Goal: Task Accomplishment & Management: Use online tool/utility

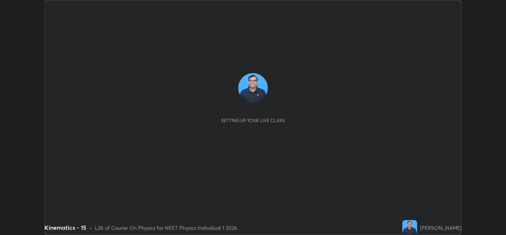
scroll to position [235, 506]
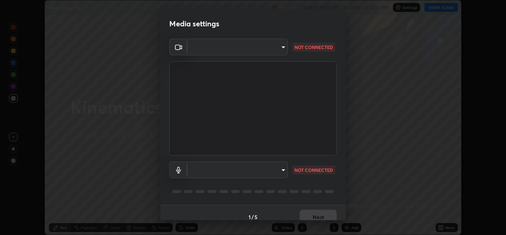
click at [283, 171] on body "Erase all Kinematics - 15 Recording WAS SCHEDULED TO START AT 12:30 PM Settings…" at bounding box center [253, 117] width 506 height 235
type input "b632b45ffd38abdd59198549972216b0b56846c9a96ca02d214ec0deae62491c"
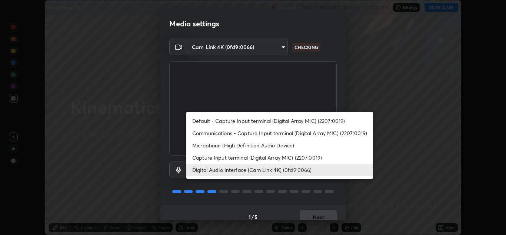
click at [261, 155] on li "Capture Input terminal (Digital Array MIC) (2207:0019)" at bounding box center [279, 157] width 187 height 12
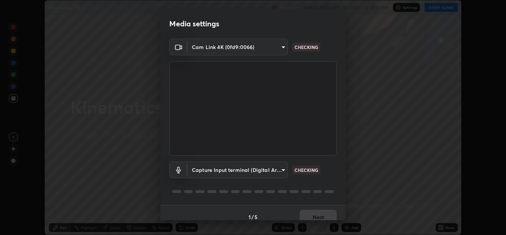
click at [277, 170] on body "Erase all Kinematics - 15 Recording WAS SCHEDULED TO START AT 12:30 PM Settings…" at bounding box center [253, 117] width 506 height 235
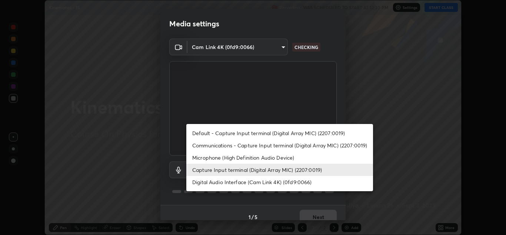
click at [269, 181] on li "Digital Audio Interface (Cam Link 4K) (0fd9:0066)" at bounding box center [279, 182] width 187 height 12
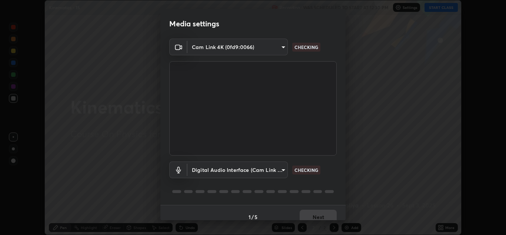
type input "8eef23949d3bcf5a8e29e5a8eec0467d103540f54069910b01a1a3b6507dceb2"
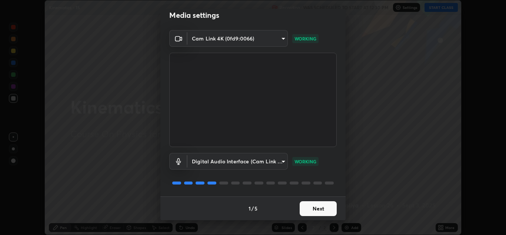
click at [314, 209] on button "Next" at bounding box center [318, 208] width 37 height 15
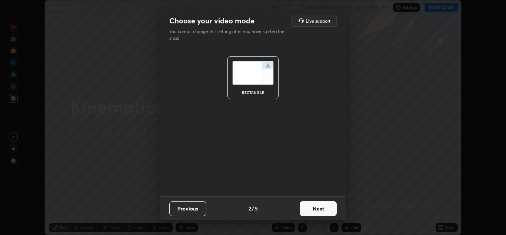
scroll to position [0, 0]
click at [322, 209] on button "Next" at bounding box center [318, 208] width 37 height 15
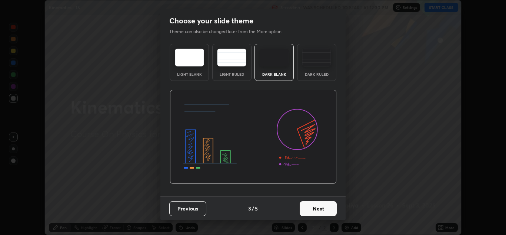
click at [329, 211] on button "Next" at bounding box center [318, 208] width 37 height 15
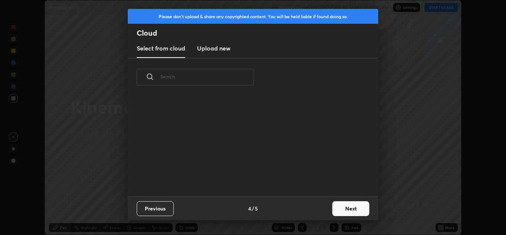
click at [340, 210] on button "Next" at bounding box center [351, 208] width 37 height 15
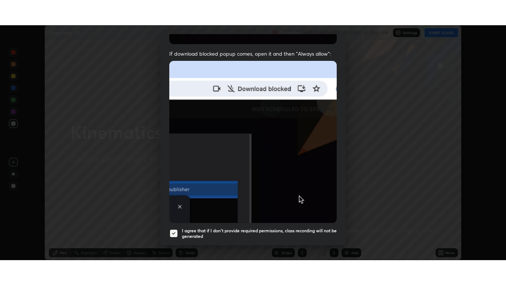
scroll to position [160, 0]
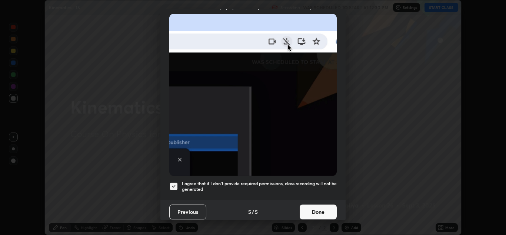
click at [321, 209] on button "Done" at bounding box center [318, 211] width 37 height 15
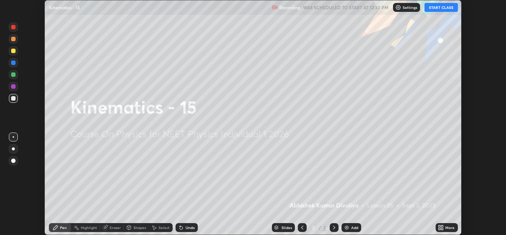
click at [443, 227] on icon at bounding box center [443, 226] width 2 height 2
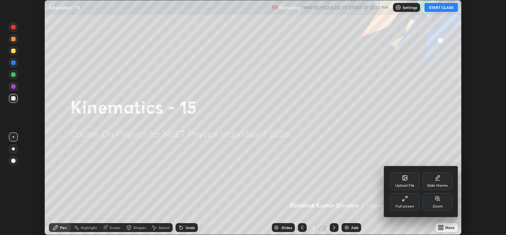
click at [409, 205] on div "Full screen" at bounding box center [405, 206] width 19 height 4
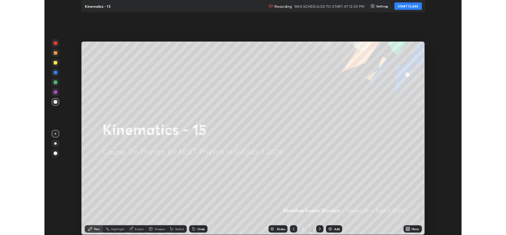
scroll to position [285, 506]
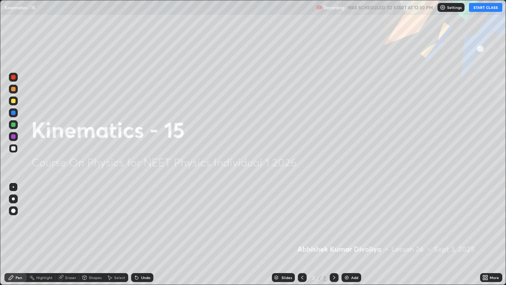
click at [490, 7] on button "START CLASS" at bounding box center [485, 7] width 33 height 9
click at [350, 234] on img at bounding box center [347, 277] width 6 height 6
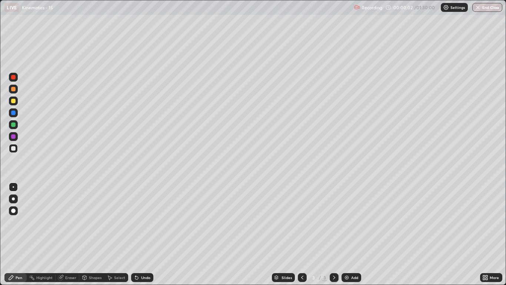
click at [13, 210] on div at bounding box center [13, 210] width 4 height 4
click at [14, 101] on div at bounding box center [13, 101] width 4 height 4
click at [13, 149] on div at bounding box center [13, 148] width 4 height 4
click at [142, 234] on div "Undo" at bounding box center [145, 277] width 9 height 4
click at [146, 234] on div "Undo" at bounding box center [142, 277] width 22 height 9
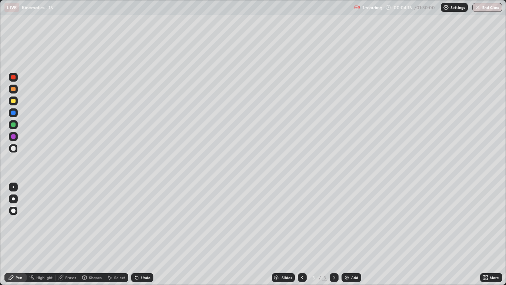
click at [14, 126] on div at bounding box center [13, 124] width 4 height 4
click at [96, 234] on div "Shapes" at bounding box center [91, 277] width 25 height 9
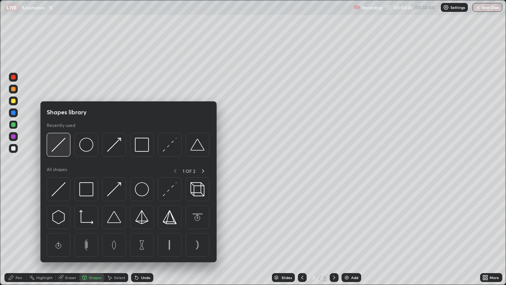
click at [62, 152] on div at bounding box center [59, 145] width 24 height 24
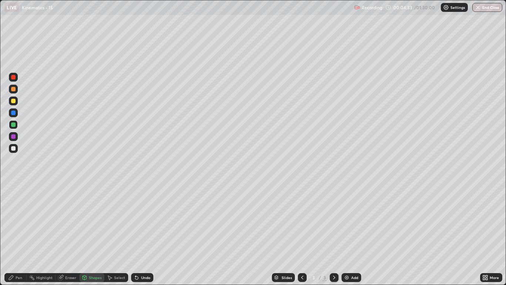
click at [14, 148] on div at bounding box center [13, 148] width 4 height 4
click at [23, 234] on div "Pen" at bounding box center [15, 277] width 22 height 9
click at [90, 234] on div "Shapes" at bounding box center [95, 277] width 13 height 4
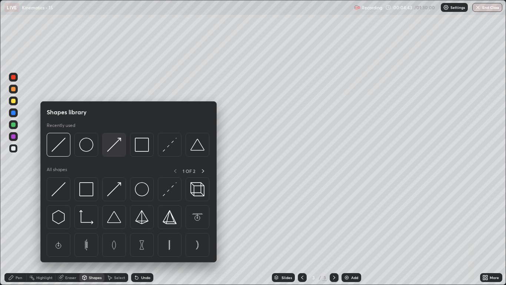
click at [109, 154] on div at bounding box center [114, 145] width 24 height 24
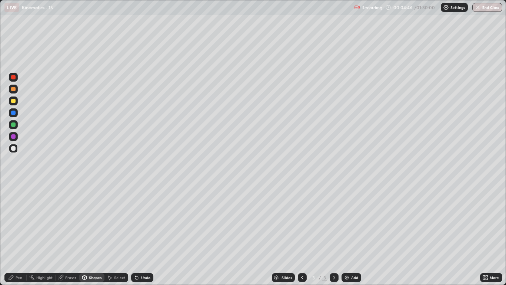
click at [20, 234] on div "Pen" at bounding box center [19, 277] width 7 height 4
click at [12, 90] on div at bounding box center [13, 89] width 4 height 4
click at [96, 234] on div "Shapes" at bounding box center [91, 277] width 25 height 9
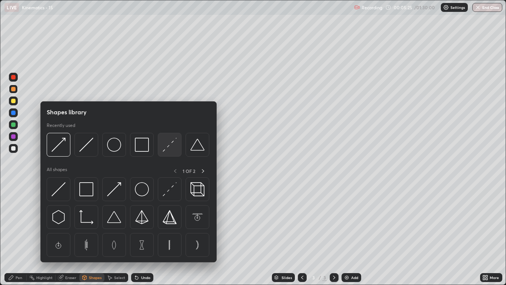
click at [168, 148] on img at bounding box center [170, 145] width 14 height 14
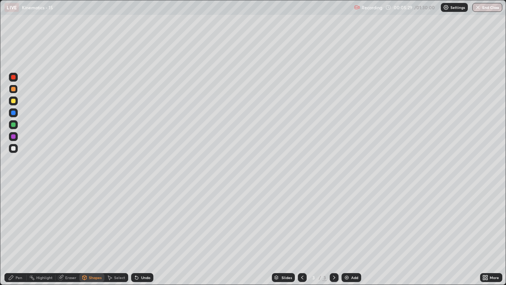
click at [13, 101] on div at bounding box center [13, 101] width 4 height 4
click at [94, 234] on div "Shapes" at bounding box center [95, 277] width 13 height 4
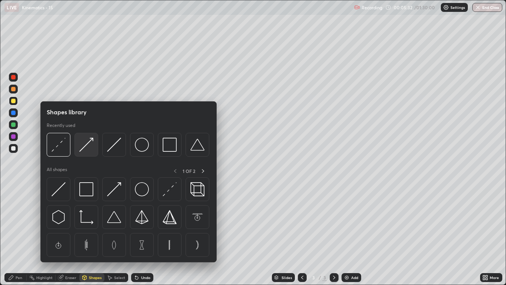
click at [83, 151] on img at bounding box center [86, 145] width 14 height 14
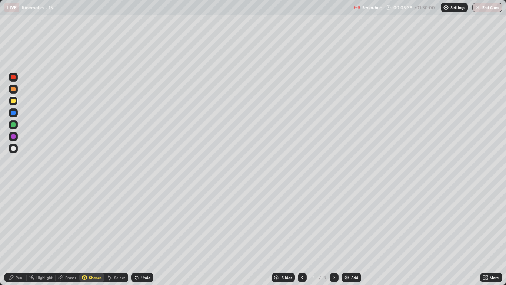
click at [18, 234] on div "Pen" at bounding box center [19, 277] width 7 height 4
click at [12, 148] on div at bounding box center [13, 148] width 4 height 4
click at [14, 114] on div at bounding box center [13, 112] width 4 height 4
click at [14, 90] on div at bounding box center [13, 89] width 4 height 4
click at [13, 148] on div at bounding box center [13, 148] width 4 height 4
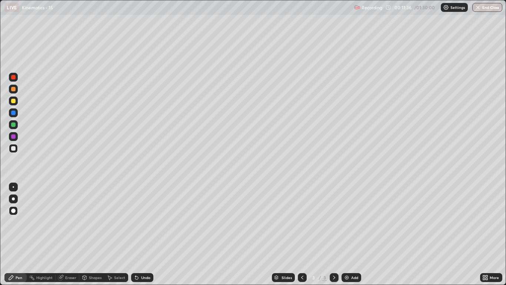
click at [346, 234] on img at bounding box center [347, 277] width 6 height 6
click at [14, 88] on div at bounding box center [13, 89] width 4 height 4
click at [95, 234] on div "Shapes" at bounding box center [95, 277] width 13 height 4
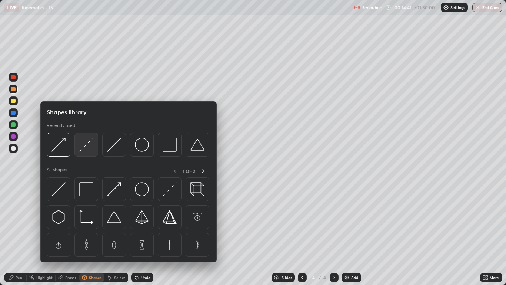
click at [85, 150] on img at bounding box center [86, 145] width 14 height 14
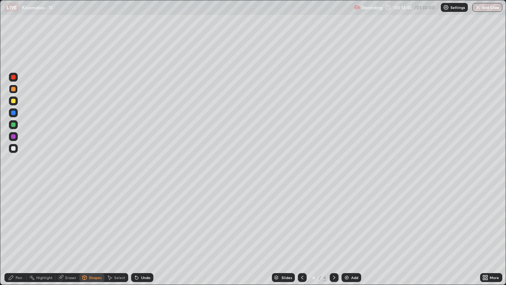
click at [14, 151] on div at bounding box center [13, 148] width 9 height 9
click at [21, 234] on div "Pen" at bounding box center [19, 277] width 7 height 4
click at [11, 126] on div at bounding box center [13, 124] width 4 height 4
click at [142, 234] on div "Undo" at bounding box center [145, 277] width 9 height 4
click at [13, 79] on div at bounding box center [13, 77] width 4 height 4
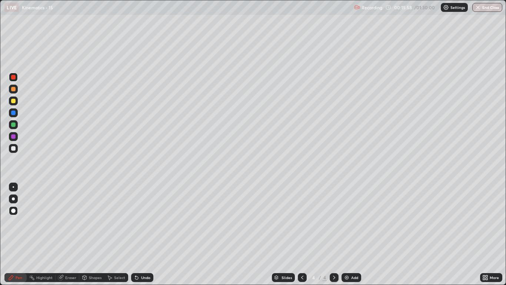
click at [94, 234] on div "Shapes" at bounding box center [91, 277] width 25 height 9
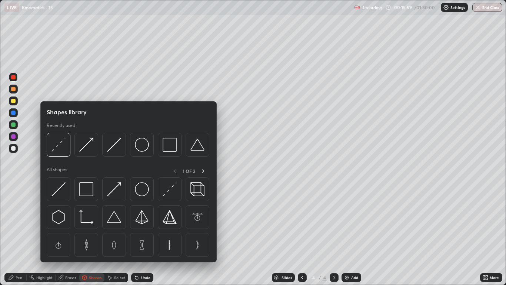
click at [110, 149] on img at bounding box center [114, 145] width 14 height 14
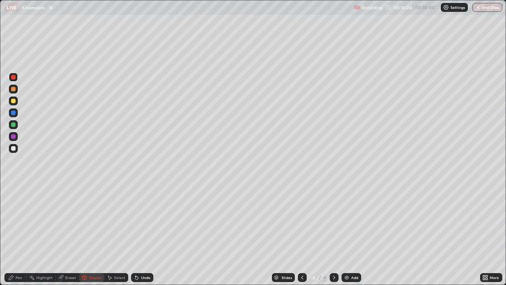
click at [19, 234] on div "Pen" at bounding box center [15, 277] width 22 height 9
click at [14, 151] on div at bounding box center [13, 148] width 9 height 9
click at [14, 102] on div at bounding box center [13, 101] width 4 height 4
click at [13, 113] on div at bounding box center [13, 112] width 4 height 4
click at [14, 90] on div at bounding box center [13, 89] width 4 height 4
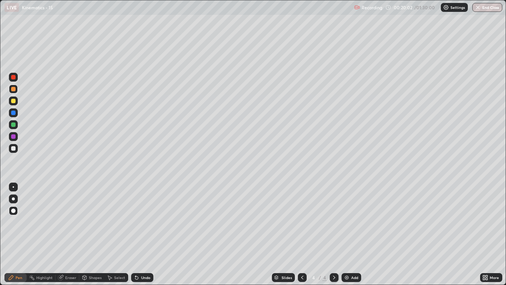
click at [346, 234] on img at bounding box center [347, 277] width 6 height 6
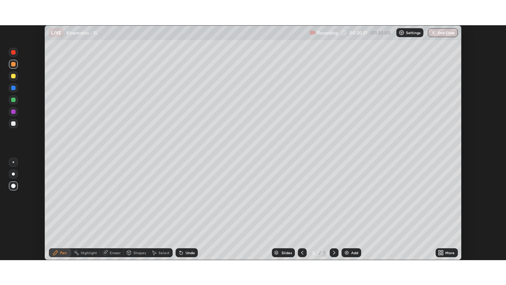
scroll to position [36841, 36569]
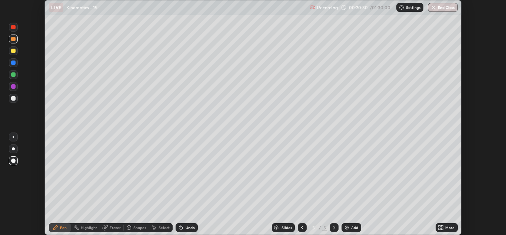
click at [442, 228] on icon at bounding box center [443, 229] width 2 height 2
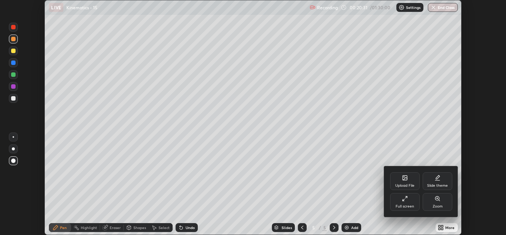
click at [411, 205] on div "Full screen" at bounding box center [405, 206] width 19 height 4
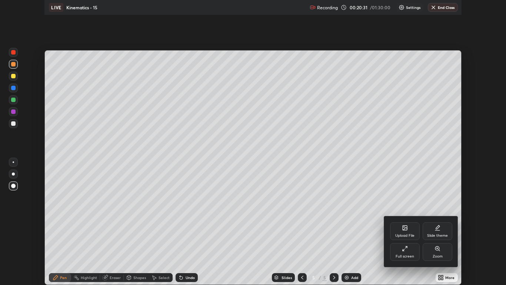
scroll to position [285, 506]
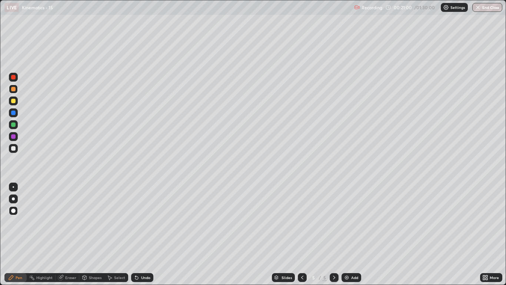
click at [13, 150] on div at bounding box center [13, 148] width 4 height 4
click at [15, 124] on div at bounding box center [13, 124] width 4 height 4
click at [13, 100] on div at bounding box center [13, 101] width 4 height 4
click at [94, 234] on div "Shapes" at bounding box center [95, 277] width 13 height 4
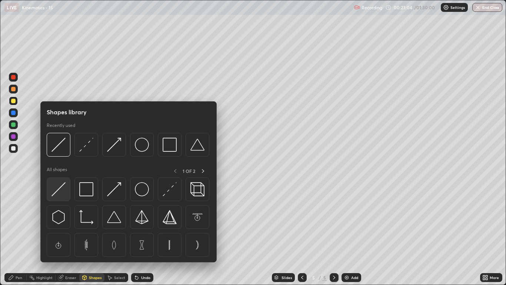
click at [64, 194] on img at bounding box center [59, 189] width 14 height 14
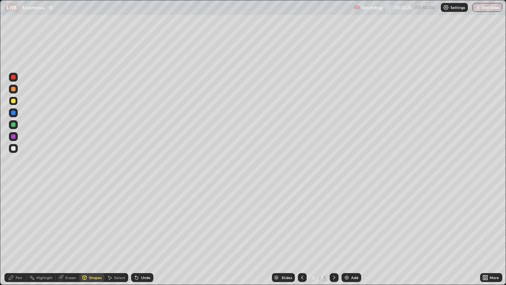
click at [20, 234] on div "Pen" at bounding box center [19, 277] width 7 height 4
click at [14, 125] on div at bounding box center [13, 124] width 4 height 4
click at [14, 113] on div at bounding box center [13, 112] width 4 height 4
click at [16, 151] on div at bounding box center [13, 148] width 9 height 9
click at [91, 234] on div "Shapes" at bounding box center [95, 277] width 13 height 4
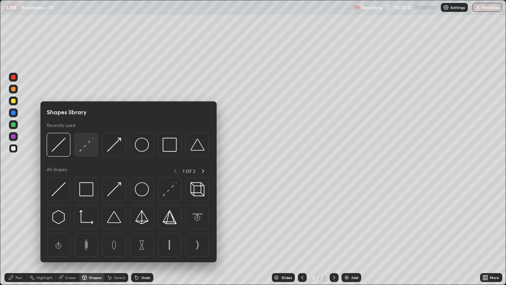
click at [85, 150] on img at bounding box center [86, 145] width 14 height 14
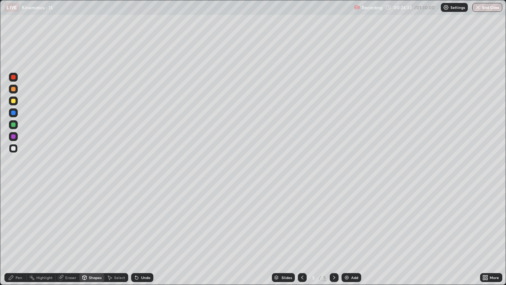
click at [13, 126] on div at bounding box center [13, 124] width 4 height 4
click at [19, 234] on div "Pen" at bounding box center [19, 277] width 7 height 4
click at [14, 89] on div at bounding box center [13, 89] width 4 height 4
click at [14, 148] on div at bounding box center [13, 148] width 4 height 4
click at [15, 77] on div at bounding box center [13, 77] width 4 height 4
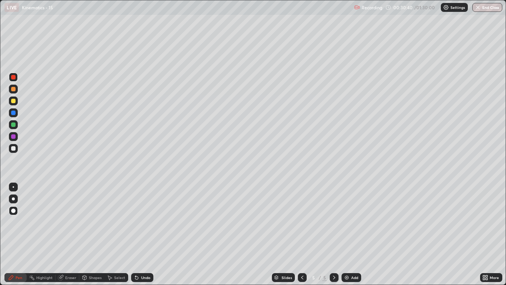
click at [13, 102] on div at bounding box center [13, 101] width 4 height 4
click at [13, 90] on div at bounding box center [13, 89] width 4 height 4
click at [13, 149] on div at bounding box center [13, 148] width 4 height 4
click at [13, 124] on div at bounding box center [13, 124] width 4 height 4
click at [347, 234] on img at bounding box center [347, 277] width 6 height 6
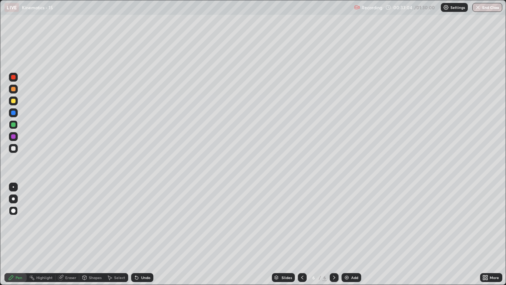
click at [13, 89] on div at bounding box center [13, 89] width 4 height 4
click at [13, 149] on div at bounding box center [13, 148] width 4 height 4
click at [141, 234] on div "Undo" at bounding box center [145, 277] width 9 height 4
click at [143, 234] on div "Undo" at bounding box center [145, 277] width 9 height 4
click at [143, 234] on div "Undo" at bounding box center [142, 277] width 22 height 9
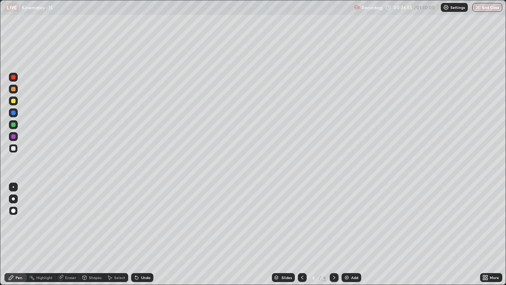
click at [14, 113] on div at bounding box center [13, 112] width 4 height 4
click at [13, 124] on div at bounding box center [13, 124] width 4 height 4
click at [93, 234] on div "Shapes" at bounding box center [95, 277] width 13 height 4
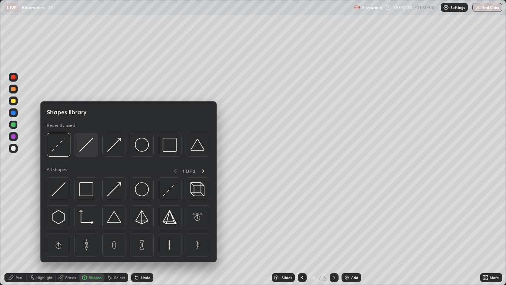
click at [85, 150] on img at bounding box center [86, 145] width 14 height 14
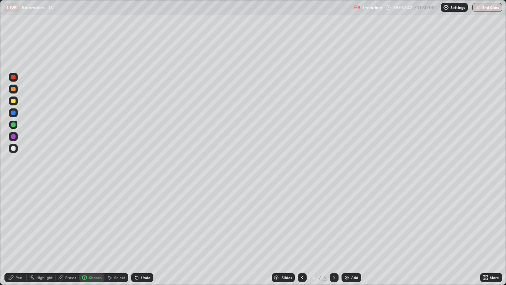
click at [14, 149] on div at bounding box center [13, 148] width 4 height 4
click at [21, 234] on div "Pen" at bounding box center [19, 277] width 7 height 4
click at [13, 102] on div at bounding box center [13, 101] width 4 height 4
click at [14, 150] on div at bounding box center [13, 148] width 4 height 4
click at [71, 234] on div "Eraser" at bounding box center [70, 277] width 11 height 4
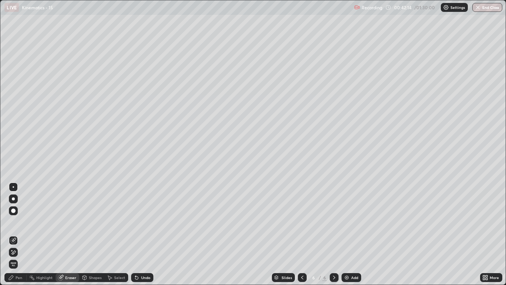
click at [19, 234] on div "Pen" at bounding box center [19, 277] width 7 height 4
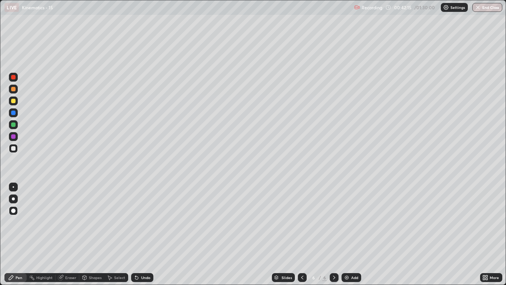
click at [14, 127] on div at bounding box center [13, 124] width 9 height 9
click at [70, 234] on div "Eraser" at bounding box center [70, 277] width 11 height 4
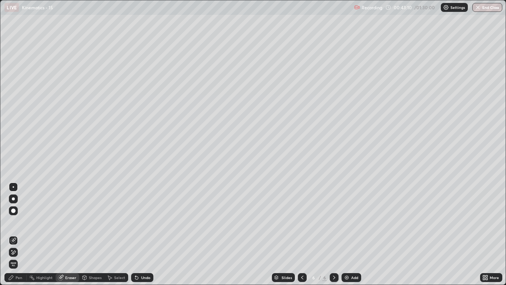
click at [22, 234] on div "Pen" at bounding box center [15, 277] width 22 height 9
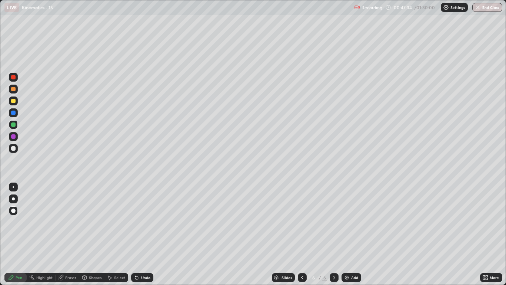
click at [349, 234] on img at bounding box center [347, 277] width 6 height 6
click at [14, 102] on div at bounding box center [13, 101] width 4 height 4
click at [14, 125] on div at bounding box center [13, 124] width 4 height 4
click at [14, 90] on div at bounding box center [13, 89] width 4 height 4
click at [17, 148] on div at bounding box center [13, 148] width 9 height 9
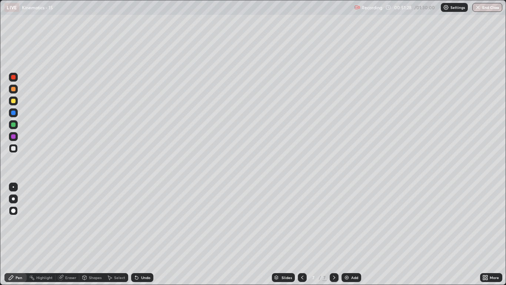
click at [15, 113] on div at bounding box center [13, 112] width 4 height 4
click at [346, 234] on img at bounding box center [347, 277] width 6 height 6
click at [14, 90] on div at bounding box center [13, 89] width 4 height 4
click at [13, 149] on div at bounding box center [13, 148] width 4 height 4
click at [14, 125] on div at bounding box center [13, 124] width 4 height 4
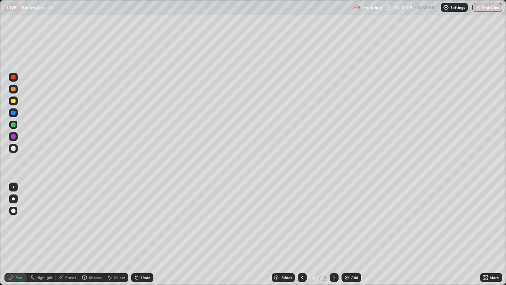
click at [302, 234] on icon at bounding box center [303, 277] width 6 height 6
click at [334, 234] on icon at bounding box center [334, 277] width 6 height 6
click at [15, 100] on div at bounding box center [13, 101] width 4 height 4
click at [16, 148] on div at bounding box center [13, 148] width 9 height 9
click at [347, 234] on img at bounding box center [347, 277] width 6 height 6
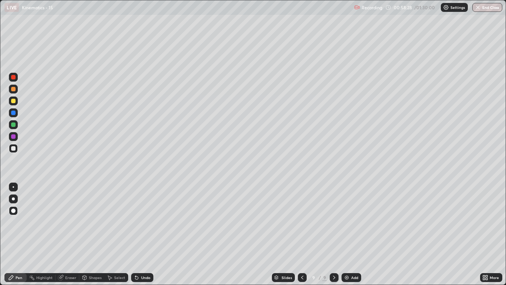
click at [95, 234] on div "Shapes" at bounding box center [95, 277] width 13 height 4
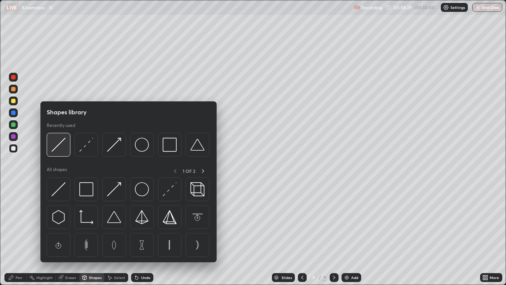
click at [66, 149] on img at bounding box center [59, 145] width 14 height 14
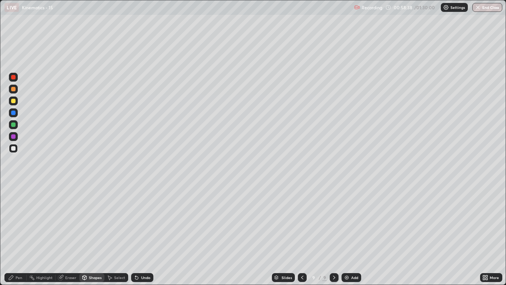
click at [147, 234] on div "Undo" at bounding box center [145, 277] width 9 height 4
click at [94, 234] on div "Shapes" at bounding box center [95, 277] width 13 height 4
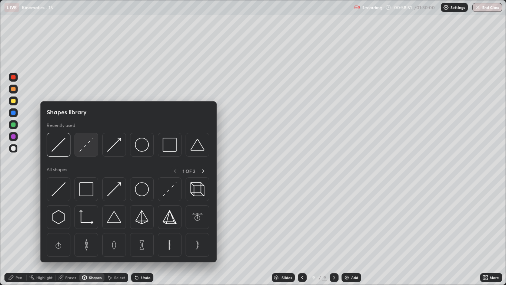
click at [86, 151] on img at bounding box center [86, 145] width 14 height 14
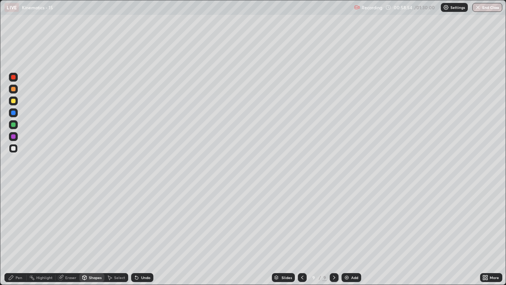
click at [23, 234] on div "Pen" at bounding box center [15, 277] width 22 height 9
click at [15, 126] on div at bounding box center [13, 124] width 4 height 4
click at [17, 89] on div at bounding box center [13, 89] width 9 height 9
click at [92, 234] on div "Shapes" at bounding box center [91, 277] width 25 height 9
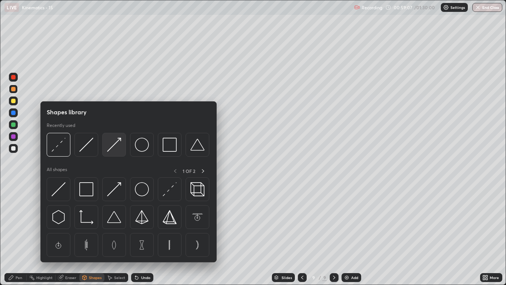
click at [115, 147] on img at bounding box center [114, 145] width 14 height 14
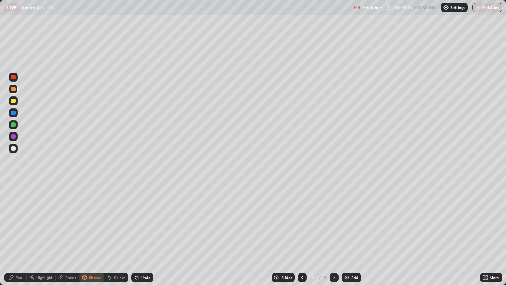
click at [20, 234] on div "Pen" at bounding box center [15, 277] width 22 height 9
click at [16, 101] on div at bounding box center [13, 100] width 9 height 9
click at [93, 234] on div "Shapes" at bounding box center [91, 277] width 25 height 9
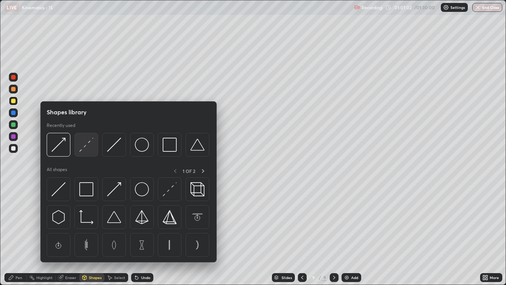
click at [82, 151] on img at bounding box center [86, 145] width 14 height 14
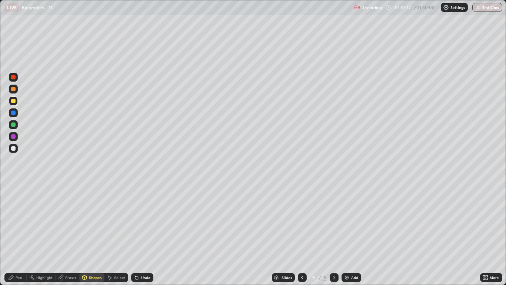
click at [94, 234] on div "Shapes" at bounding box center [95, 277] width 13 height 4
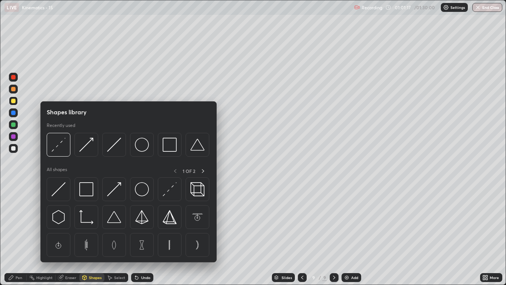
click at [83, 152] on div at bounding box center [87, 145] width 24 height 24
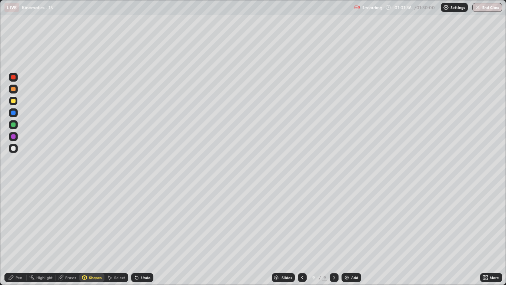
click at [20, 234] on div "Pen" at bounding box center [19, 277] width 7 height 4
click at [14, 138] on div at bounding box center [13, 136] width 4 height 4
click at [93, 234] on div "Shapes" at bounding box center [95, 277] width 13 height 4
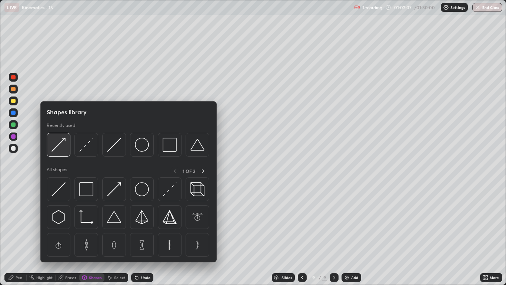
click at [61, 151] on img at bounding box center [59, 145] width 14 height 14
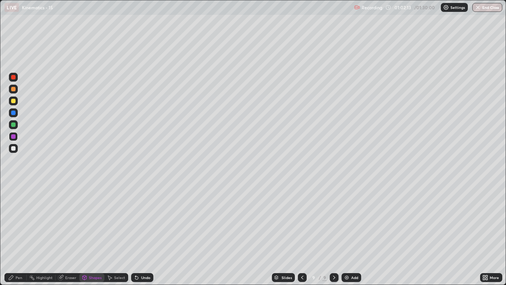
click at [19, 234] on div "Pen" at bounding box center [15, 277] width 22 height 9
click at [96, 234] on div "Shapes" at bounding box center [95, 277] width 13 height 4
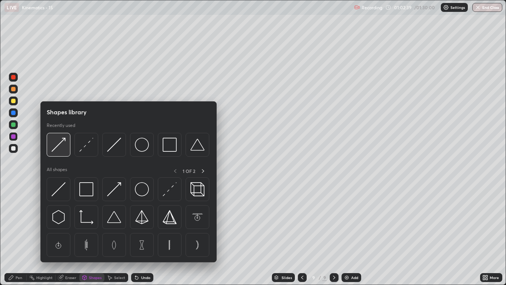
click at [64, 149] on img at bounding box center [59, 145] width 14 height 14
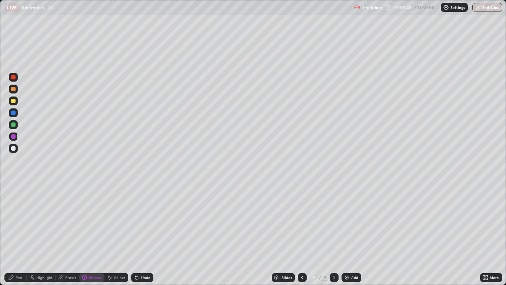
click at [17, 124] on div at bounding box center [13, 124] width 9 height 9
click at [17, 234] on div "Pen" at bounding box center [19, 277] width 7 height 4
click at [92, 234] on div "Shapes" at bounding box center [95, 277] width 13 height 4
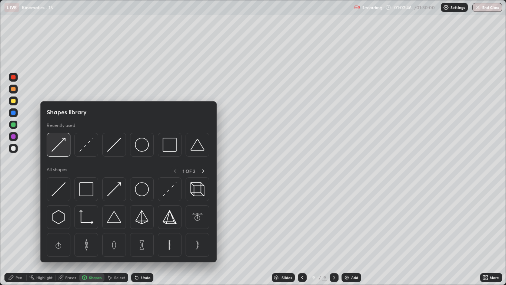
click at [67, 148] on div at bounding box center [59, 145] width 24 height 24
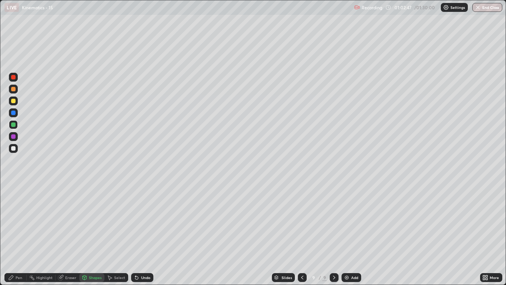
click at [15, 114] on div at bounding box center [13, 112] width 4 height 4
click at [17, 234] on div "Pen" at bounding box center [15, 277] width 22 height 9
click at [13, 114] on div at bounding box center [13, 112] width 4 height 4
click at [14, 149] on div at bounding box center [13, 148] width 4 height 4
click at [13, 89] on div at bounding box center [13, 89] width 4 height 4
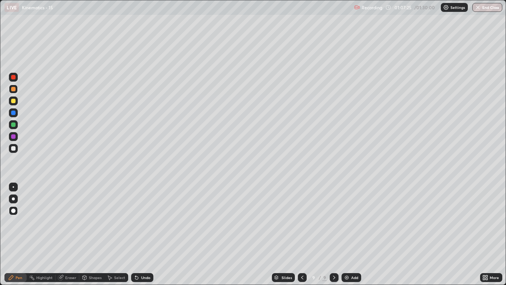
click at [13, 114] on div at bounding box center [13, 112] width 4 height 4
click at [145, 234] on div "Undo" at bounding box center [145, 277] width 9 height 4
click at [14, 149] on div at bounding box center [13, 148] width 4 height 4
click at [71, 234] on div "Eraser" at bounding box center [70, 277] width 11 height 4
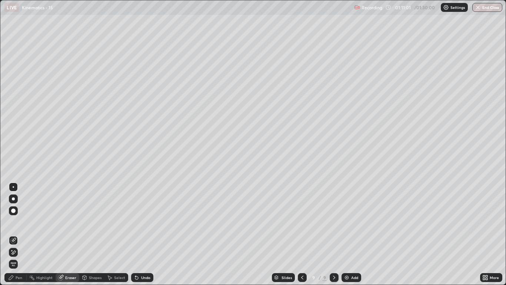
click at [19, 234] on div "Pen" at bounding box center [19, 277] width 7 height 4
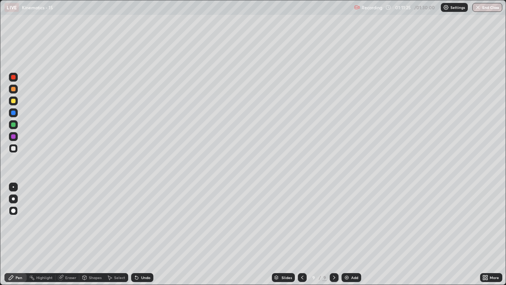
click at [349, 234] on img at bounding box center [347, 277] width 6 height 6
click at [14, 102] on div at bounding box center [13, 101] width 4 height 4
click at [92, 234] on div "Shapes" at bounding box center [95, 277] width 13 height 4
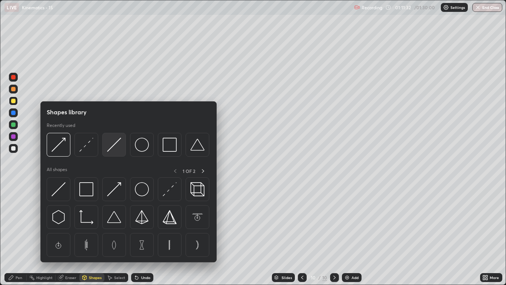
click at [115, 149] on img at bounding box center [114, 145] width 14 height 14
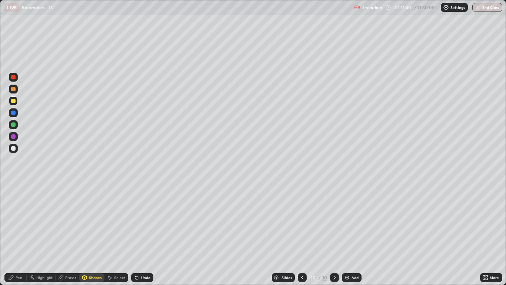
click at [19, 234] on div "Pen" at bounding box center [19, 277] width 7 height 4
click at [14, 148] on div at bounding box center [13, 148] width 4 height 4
click at [93, 234] on div "Shapes" at bounding box center [95, 277] width 13 height 4
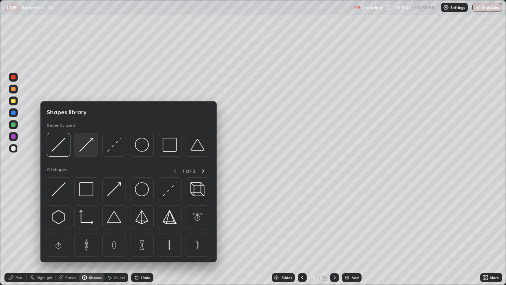
click at [84, 150] on img at bounding box center [86, 145] width 14 height 14
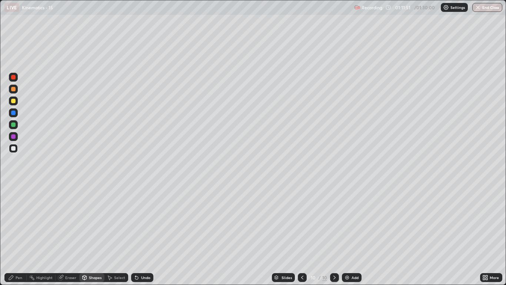
click at [20, 234] on div "Pen" at bounding box center [15, 277] width 22 height 9
click at [14, 137] on div at bounding box center [13, 136] width 4 height 4
click at [92, 234] on div "Shapes" at bounding box center [95, 277] width 13 height 4
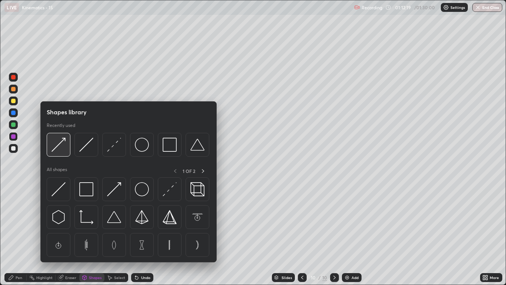
click at [62, 150] on img at bounding box center [59, 145] width 14 height 14
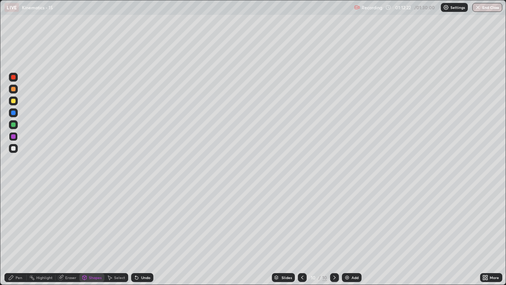
click at [18, 234] on div "Pen" at bounding box center [19, 277] width 7 height 4
click at [13, 126] on div at bounding box center [13, 124] width 4 height 4
click at [14, 89] on div at bounding box center [13, 89] width 4 height 4
click at [11, 152] on div at bounding box center [13, 148] width 9 height 9
click at [14, 100] on div at bounding box center [13, 101] width 4 height 4
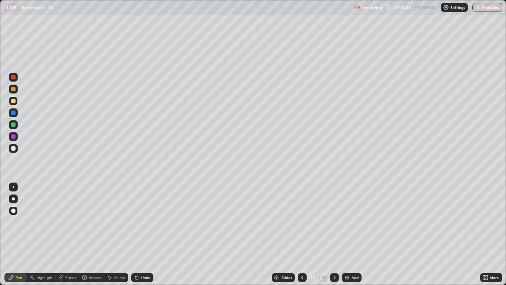
click at [14, 148] on div at bounding box center [13, 148] width 4 height 4
click at [501, 6] on button "End Class" at bounding box center [488, 7] width 30 height 9
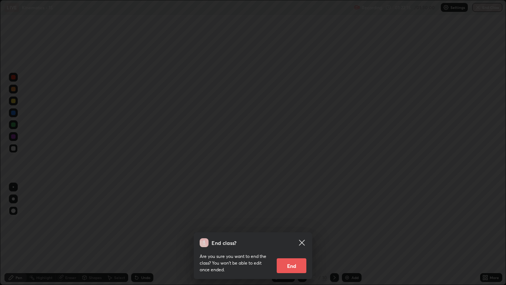
click at [294, 234] on button "End" at bounding box center [292, 265] width 30 height 15
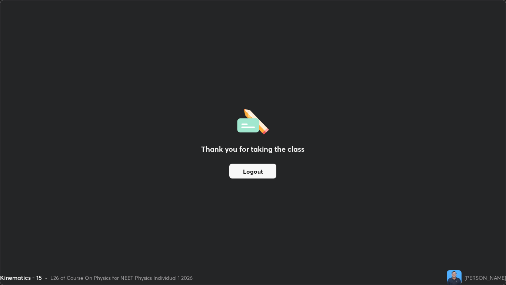
click at [267, 170] on button "Logout" at bounding box center [252, 171] width 47 height 15
